Goal: Task Accomplishment & Management: Use online tool/utility

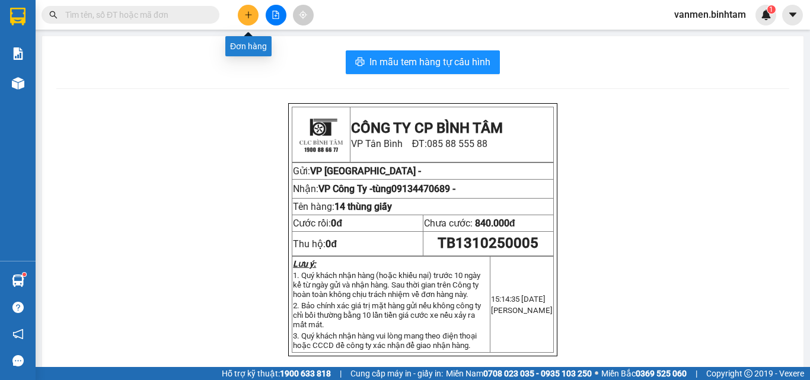
click at [250, 12] on icon "plus" at bounding box center [248, 15] width 8 height 8
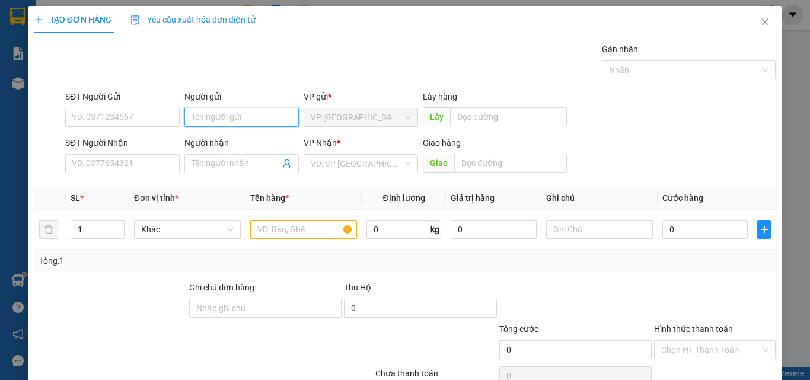
click at [217, 113] on input "Người gửi" at bounding box center [241, 117] width 114 height 19
type input "thuan phát"
click at [118, 282] on div at bounding box center [110, 302] width 155 height 42
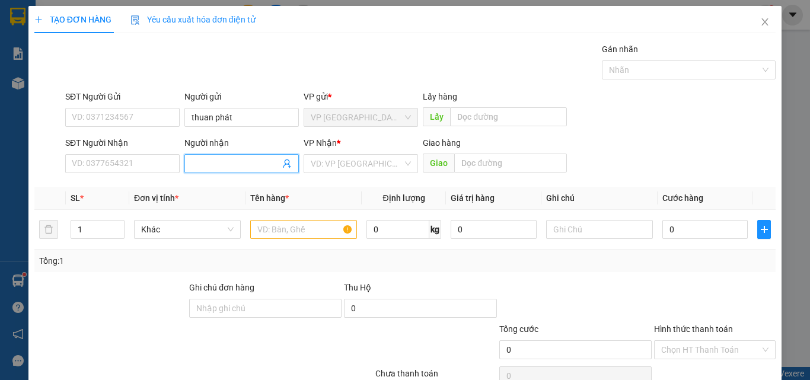
click at [226, 169] on input "Người nhận" at bounding box center [235, 163] width 88 height 13
type input "minh hien chi"
click at [374, 162] on input "search" at bounding box center [357, 164] width 92 height 18
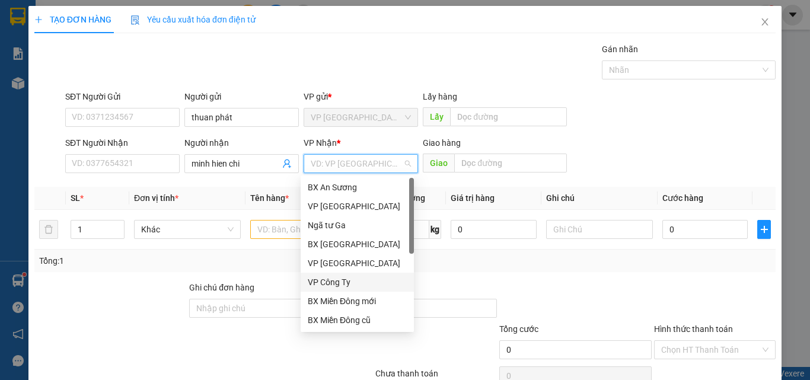
click at [328, 285] on div "VP Công Ty" at bounding box center [357, 282] width 99 height 13
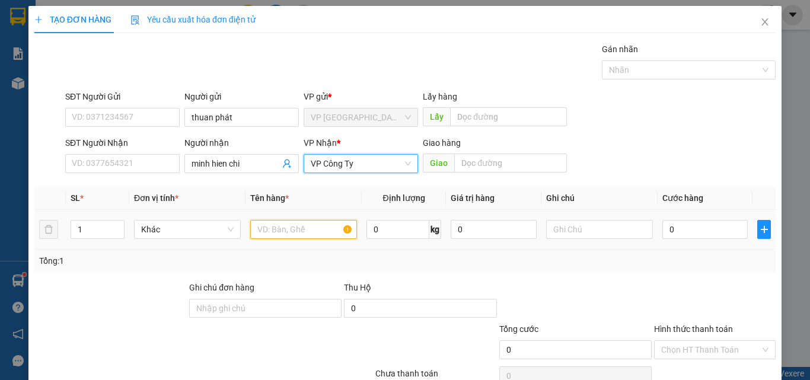
click at [270, 229] on input "text" at bounding box center [303, 229] width 107 height 19
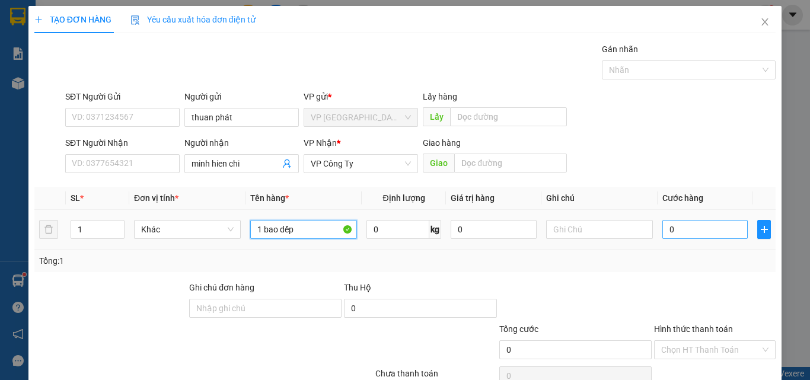
type input "1 bao dếp"
click at [692, 229] on input "0" at bounding box center [704, 229] width 85 height 19
type input "1"
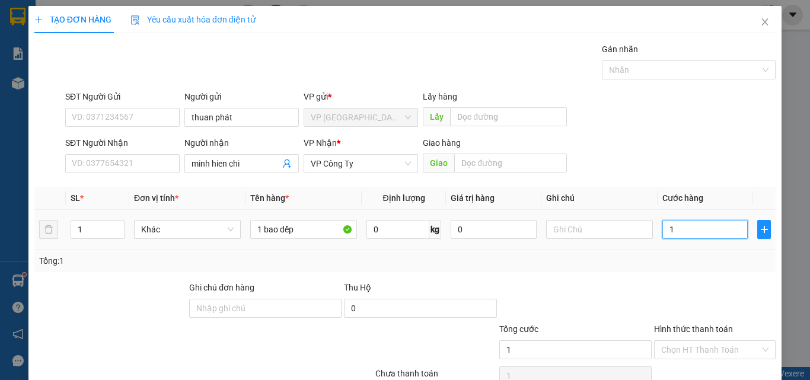
type input "12"
type input "120"
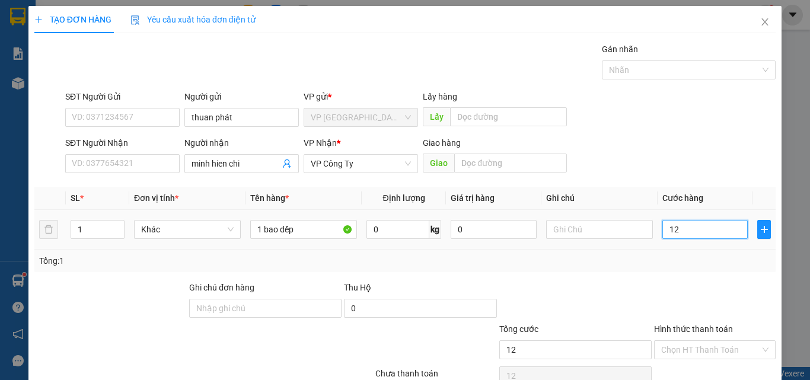
type input "120"
type input "1.200"
type input "12.000"
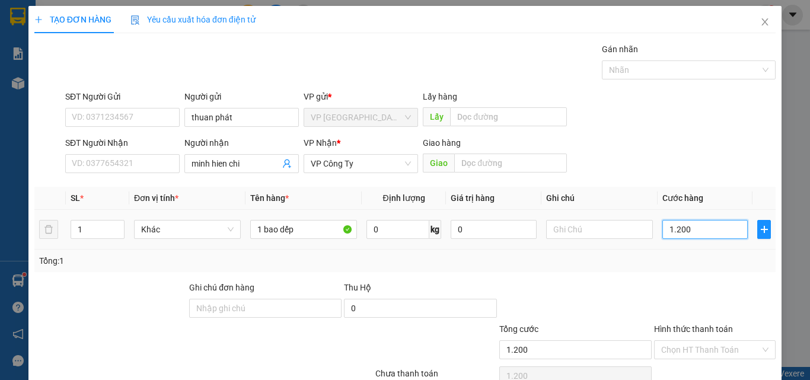
type input "12.000"
type input "120.000"
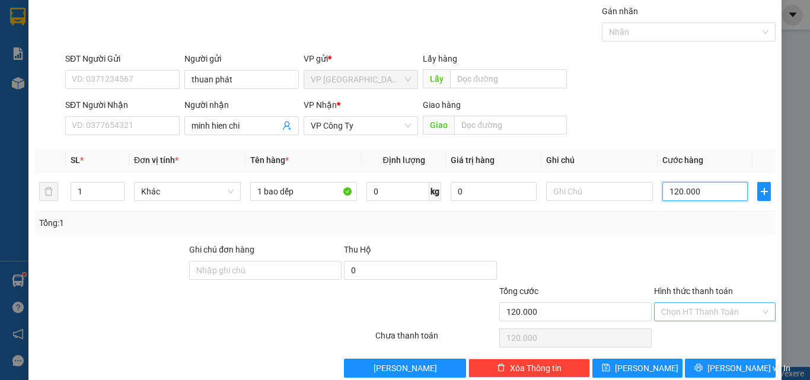
scroll to position [59, 0]
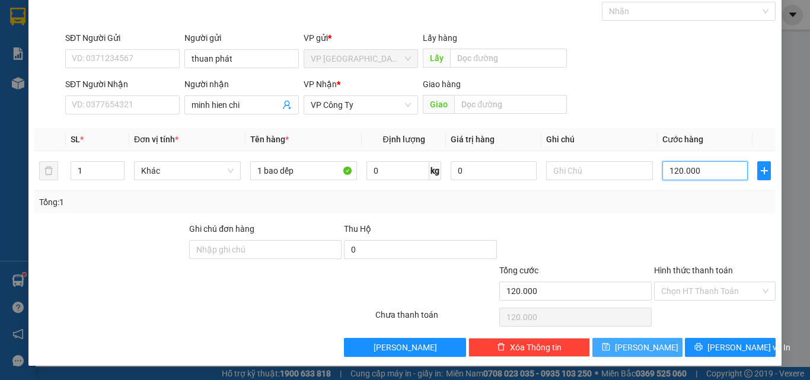
type input "120.000"
click at [615, 351] on button "[PERSON_NAME]" at bounding box center [637, 347] width 91 height 19
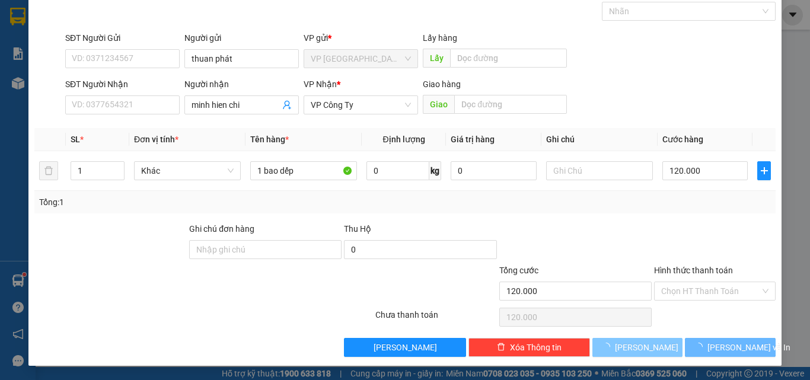
type input "0"
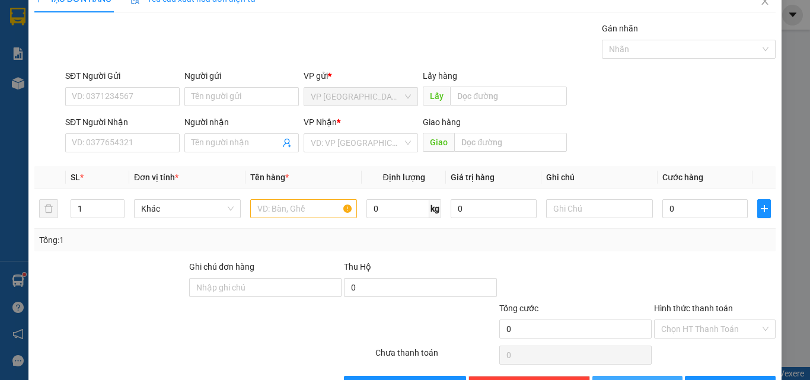
scroll to position [0, 0]
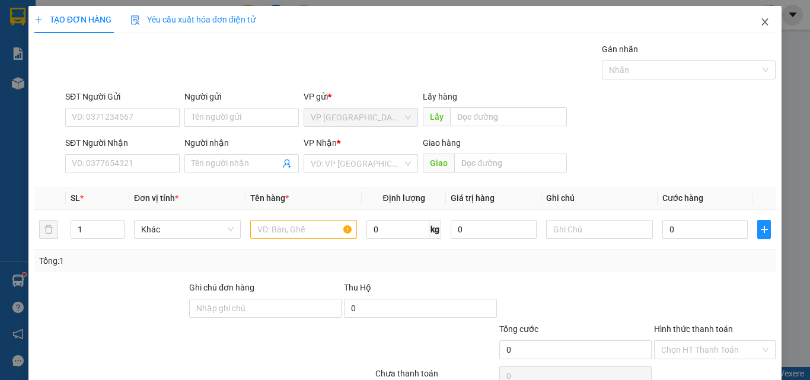
click at [760, 20] on icon "close" at bounding box center [764, 21] width 9 height 9
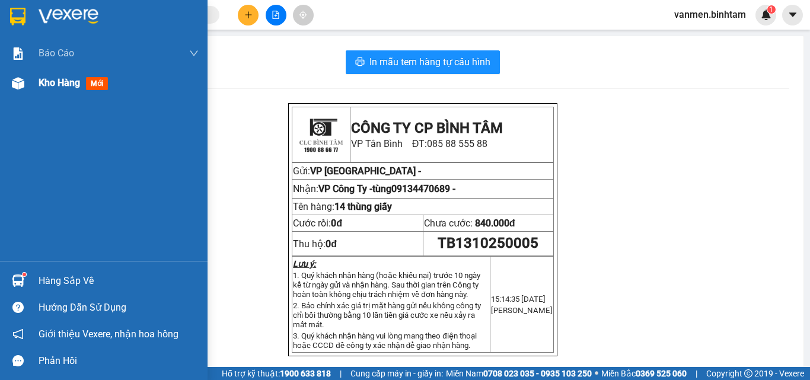
click at [18, 85] on img at bounding box center [18, 83] width 12 height 12
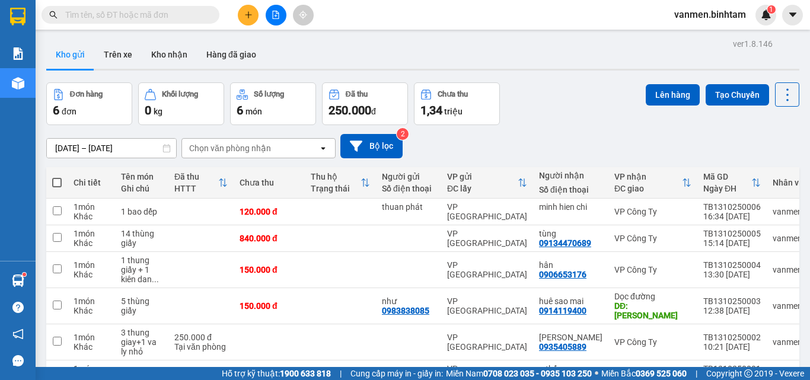
click at [63, 184] on th at bounding box center [56, 182] width 21 height 31
click at [53, 178] on span at bounding box center [56, 182] width 9 height 9
click at [57, 177] on input "checkbox" at bounding box center [57, 177] width 0 height 0
checkbox input "true"
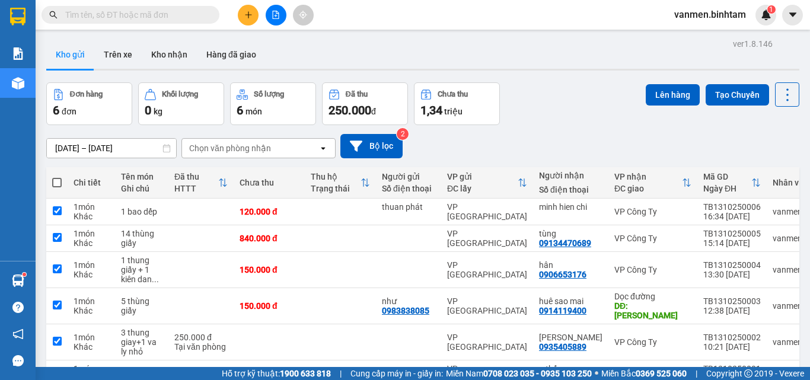
checkbox input "true"
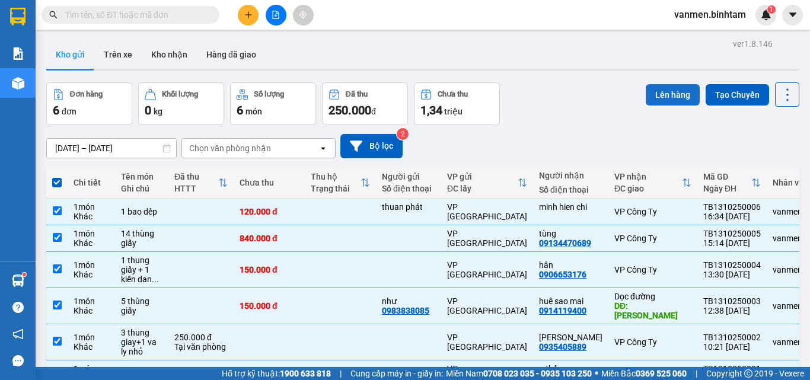
click at [669, 95] on button "Lên hàng" at bounding box center [673, 94] width 54 height 21
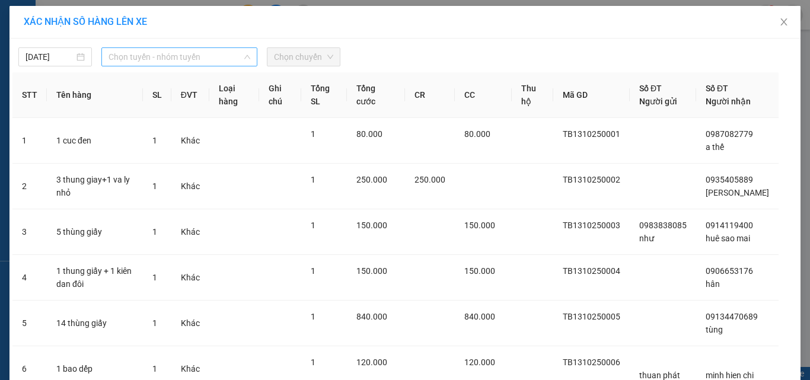
click at [149, 61] on span "Chọn tuyến - nhóm tuyến" at bounding box center [179, 57] width 142 height 18
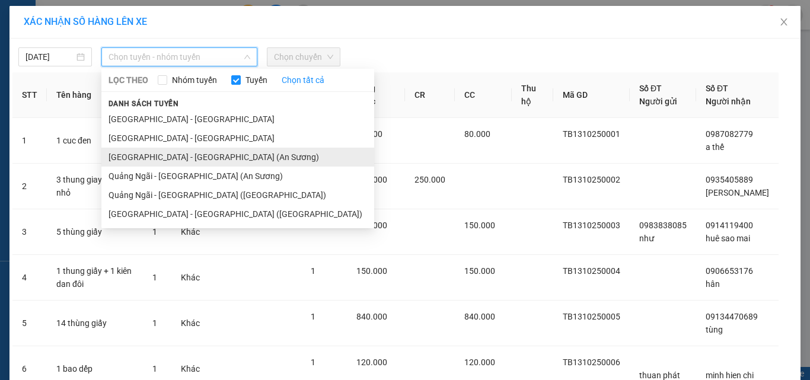
click at [131, 155] on li "[GEOGRAPHIC_DATA] - [GEOGRAPHIC_DATA] (An Sương)" at bounding box center [237, 157] width 273 height 19
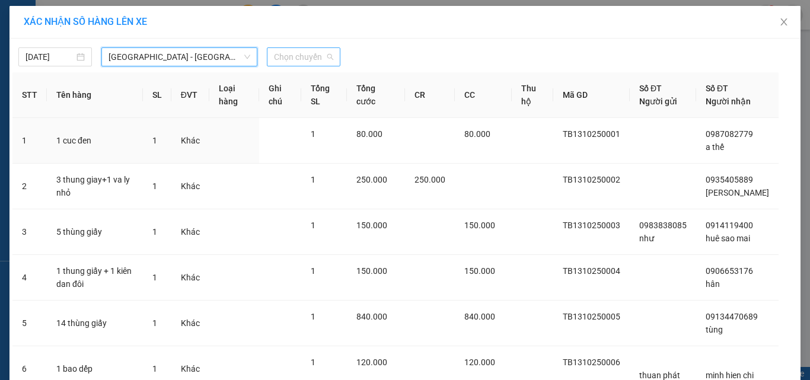
click at [299, 57] on span "Chọn chuyến" at bounding box center [303, 57] width 59 height 18
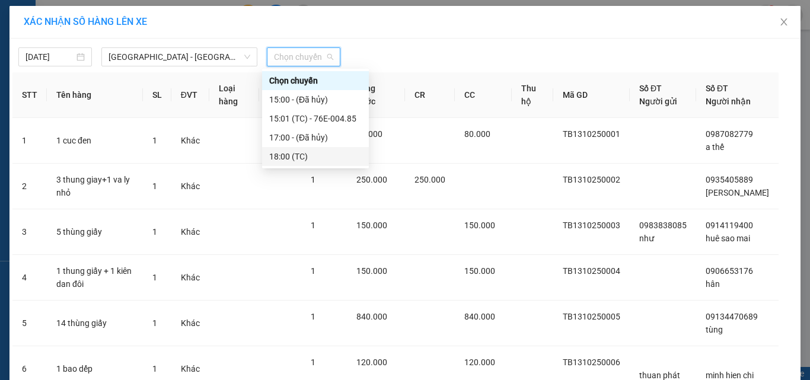
click at [275, 157] on div "18:00 (TC)" at bounding box center [315, 156] width 92 height 13
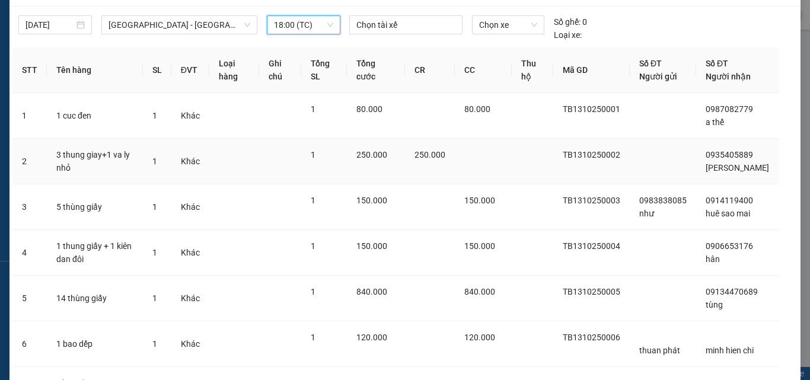
scroll to position [119, 0]
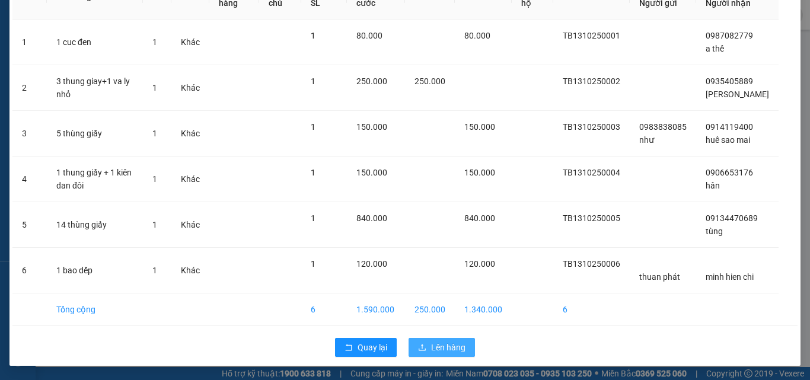
click at [432, 355] on button "Lên hàng" at bounding box center [441, 347] width 66 height 19
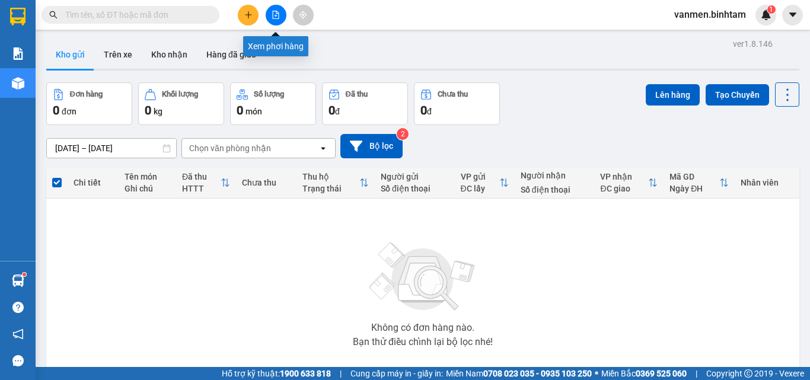
click at [279, 15] on icon "file-add" at bounding box center [276, 15] width 7 height 8
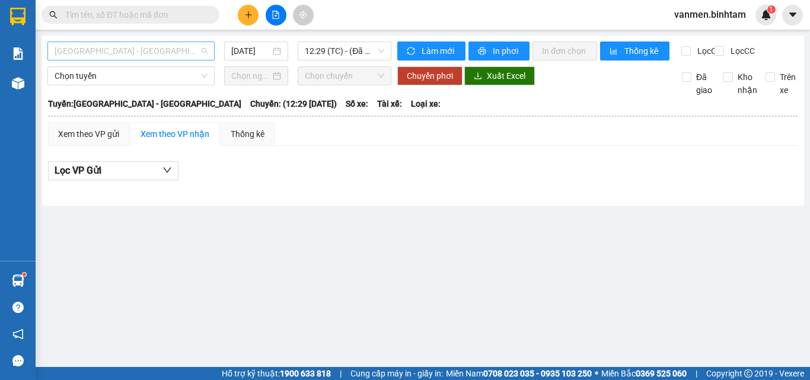
click at [93, 44] on span "[GEOGRAPHIC_DATA] - [GEOGRAPHIC_DATA]" at bounding box center [131, 51] width 153 height 18
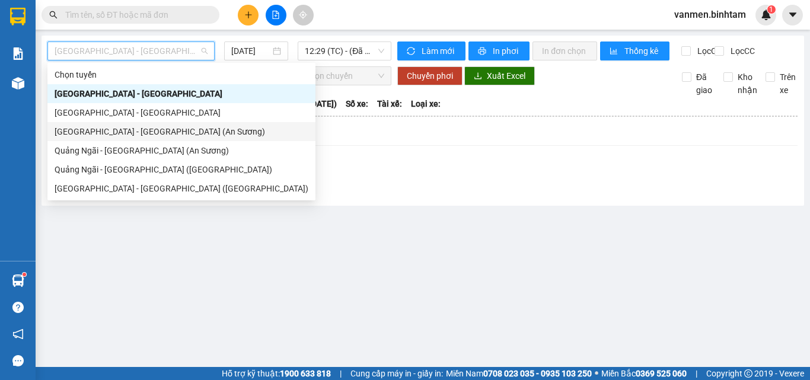
click at [94, 133] on div "[GEOGRAPHIC_DATA] - [GEOGRAPHIC_DATA] (An Sương)" at bounding box center [182, 131] width 254 height 13
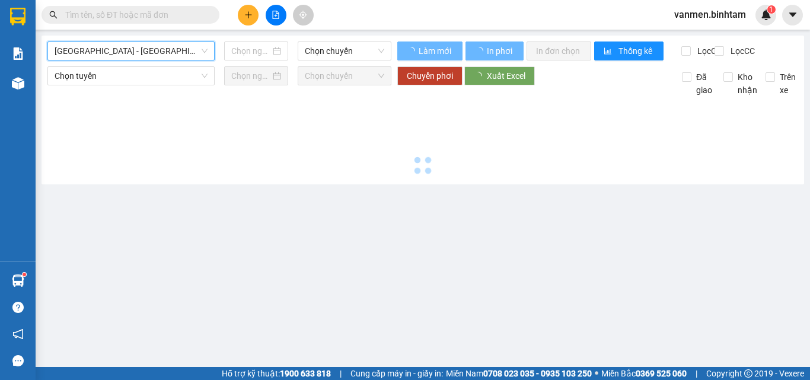
type input "[DATE]"
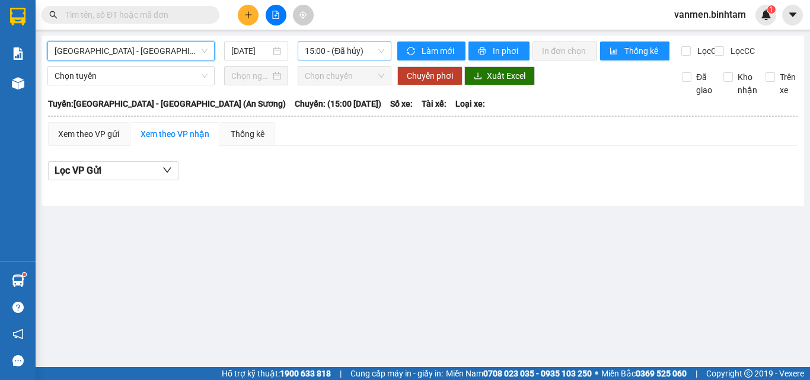
click at [349, 49] on span "15:00 - (Đã hủy)" at bounding box center [344, 51] width 79 height 18
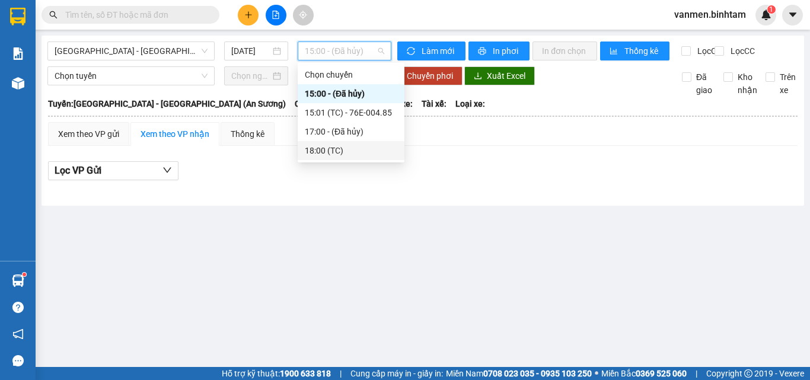
click at [318, 152] on div "18:00 (TC)" at bounding box center [351, 150] width 92 height 13
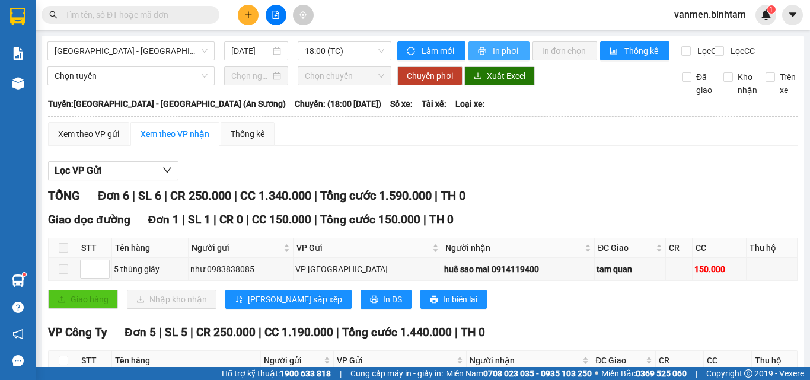
click at [486, 49] on button "In phơi" at bounding box center [498, 51] width 61 height 19
click at [479, 54] on icon "printer" at bounding box center [482, 51] width 8 height 8
